Goal: Find specific page/section

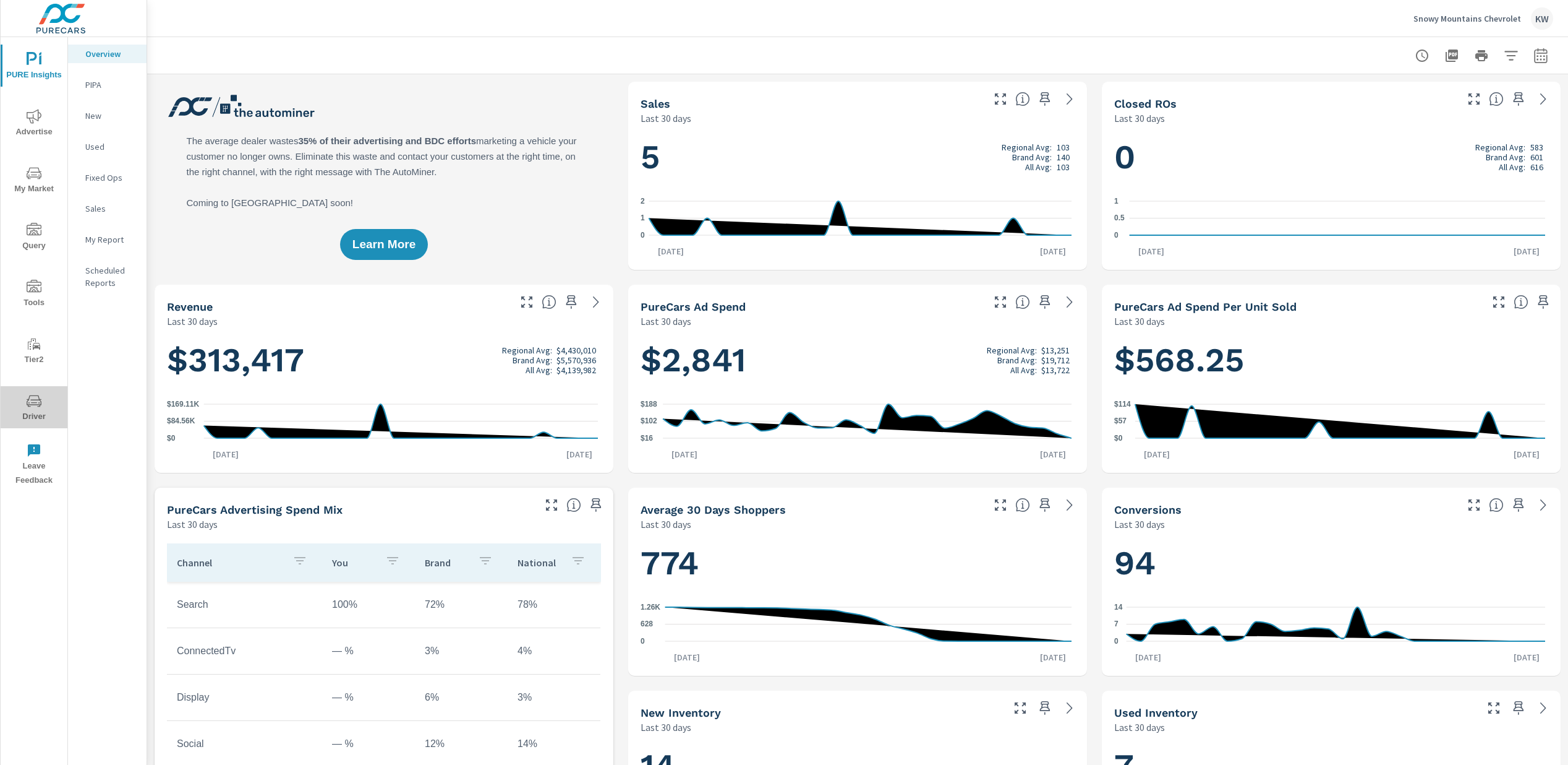
click at [27, 405] on icon "nav menu" at bounding box center [34, 401] width 15 height 15
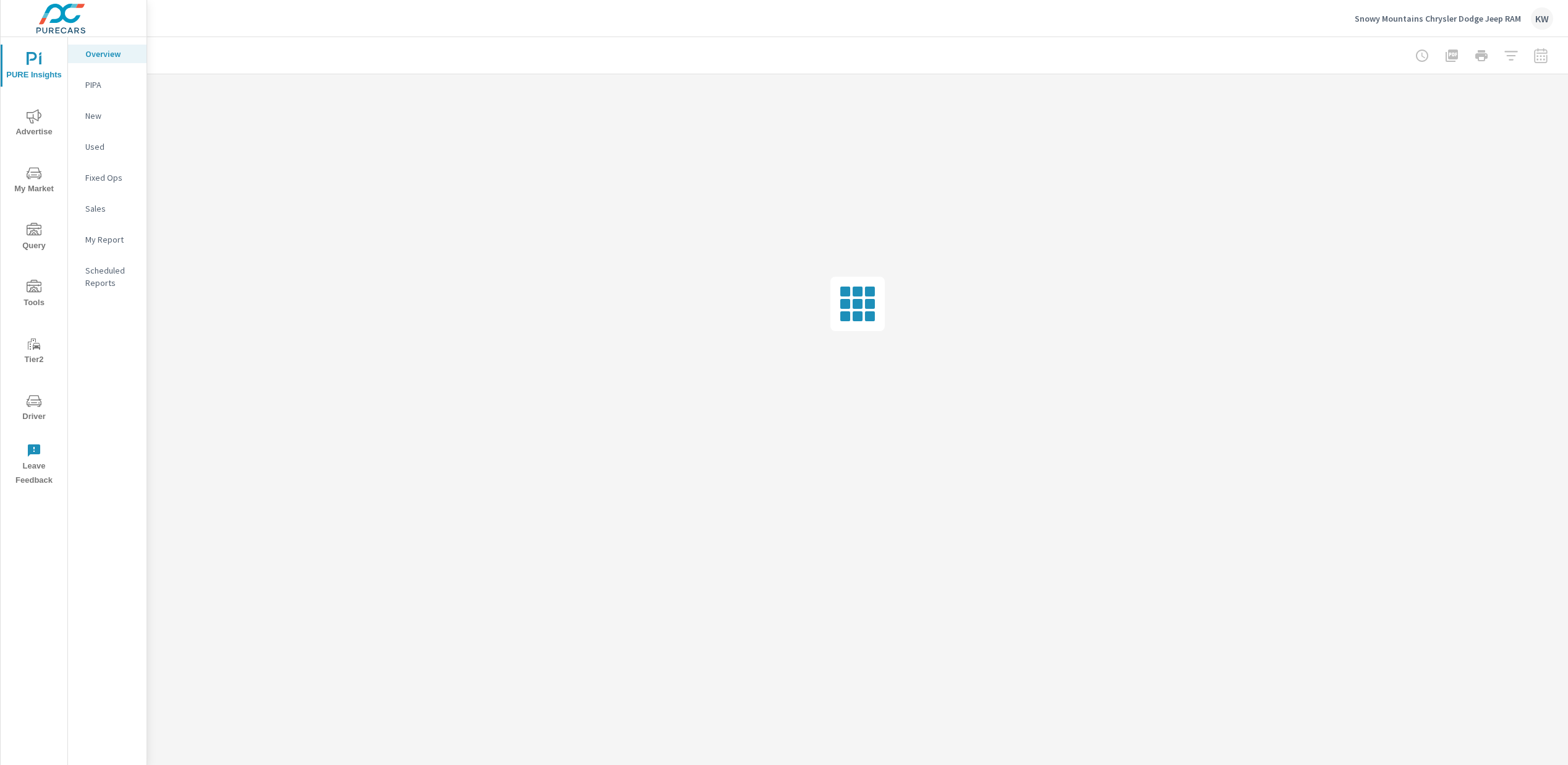
click at [36, 418] on span "Driver" at bounding box center [34, 408] width 60 height 30
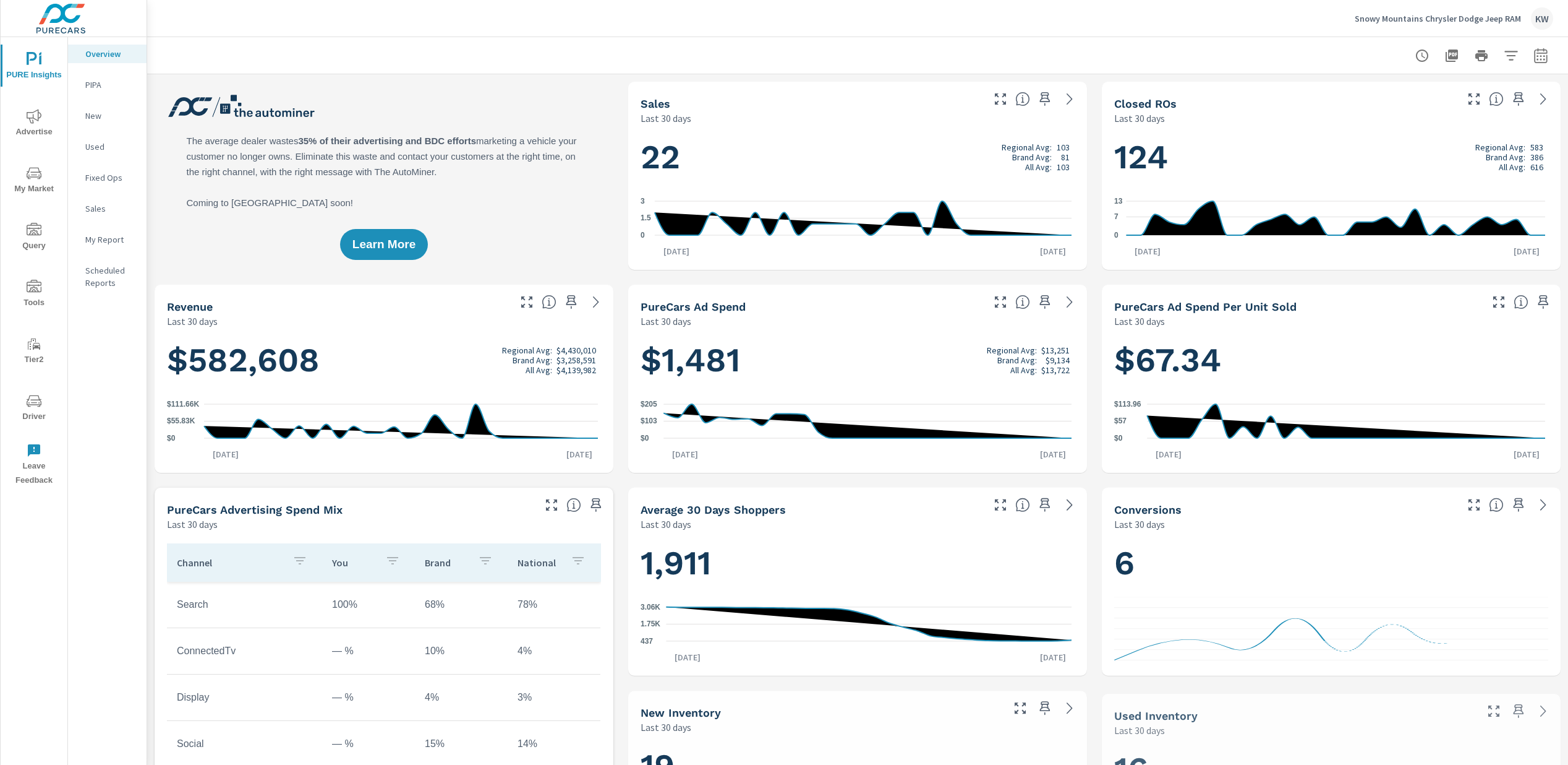
scroll to position [1, 0]
click at [29, 416] on span "Driver" at bounding box center [34, 408] width 60 height 30
